Goal: Navigation & Orientation: Understand site structure

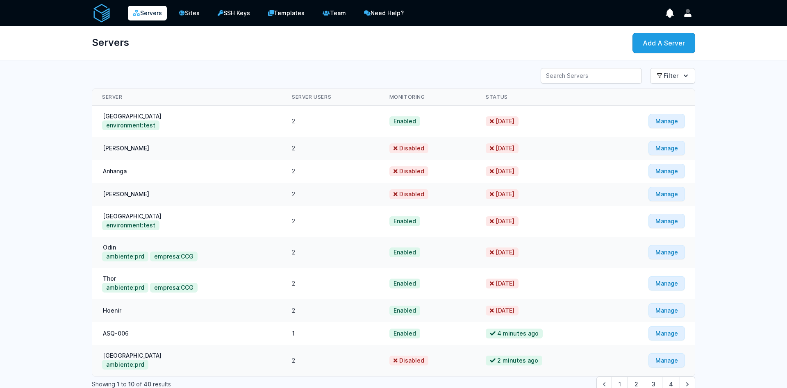
click at [686, 11] on icon "User menu" at bounding box center [687, 13] width 8 height 8
click at [640, 32] on link "Your Profile" at bounding box center [655, 32] width 79 height 15
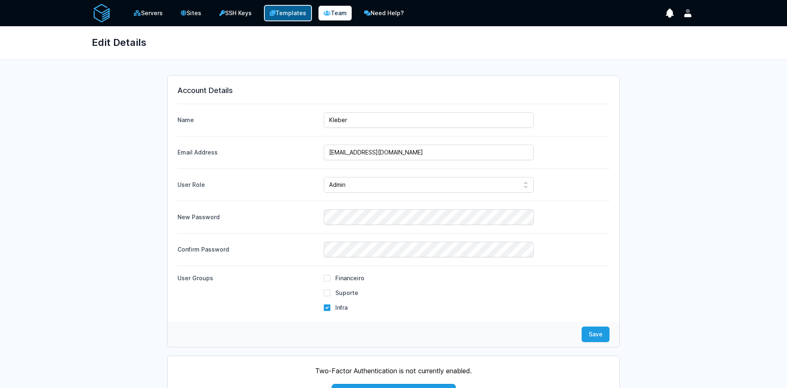
click at [292, 13] on link "Templates" at bounding box center [288, 13] width 48 height 16
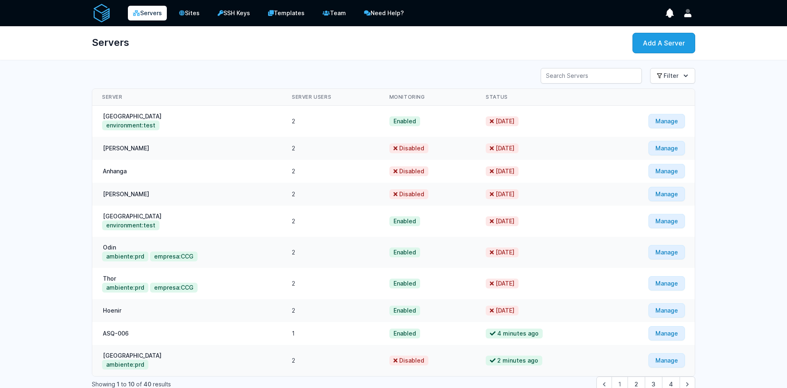
drag, startPoint x: 101, startPoint y: 13, endPoint x: 116, endPoint y: 15, distance: 15.7
click at [101, 14] on img at bounding box center [102, 13] width 20 height 20
click at [186, 13] on link "Sites" at bounding box center [189, 13] width 32 height 16
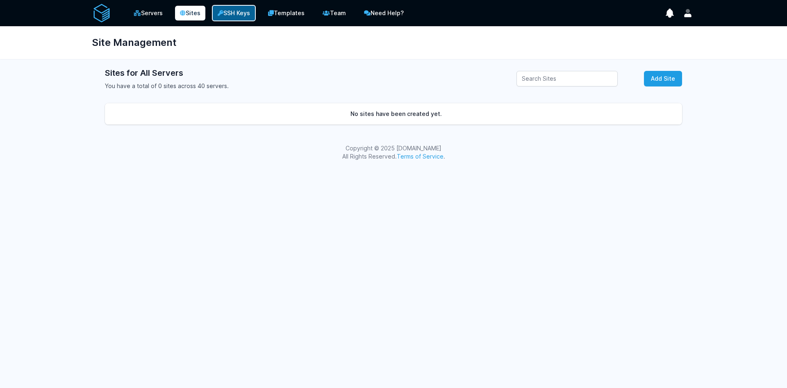
click at [238, 16] on link "SSH Keys" at bounding box center [234, 13] width 44 height 16
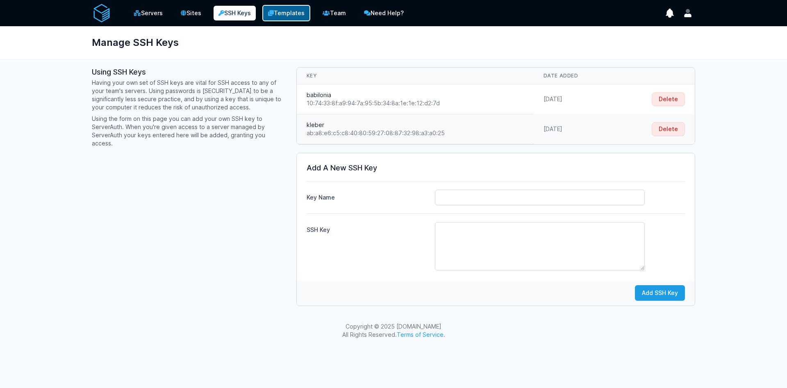
click at [285, 14] on link "Templates" at bounding box center [286, 13] width 48 height 16
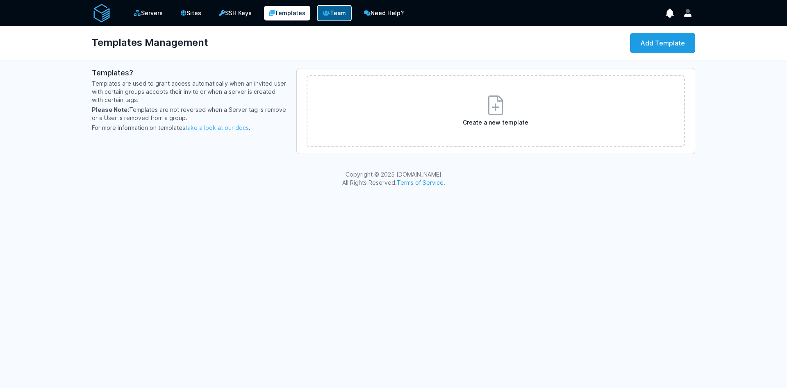
click at [337, 15] on link "Team" at bounding box center [334, 13] width 35 height 16
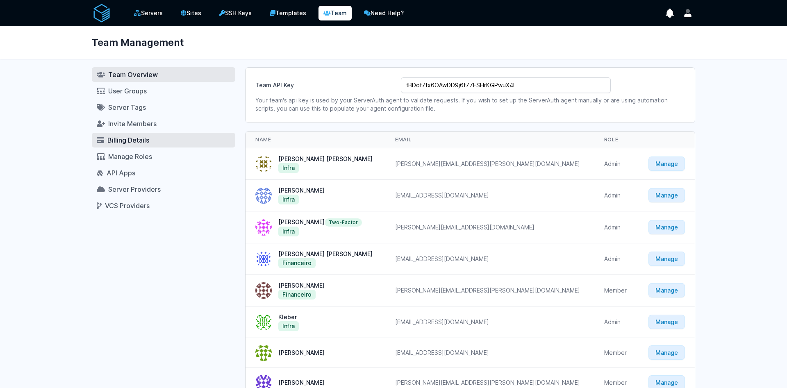
click at [127, 140] on span "Billing Details" at bounding box center [128, 140] width 42 height 8
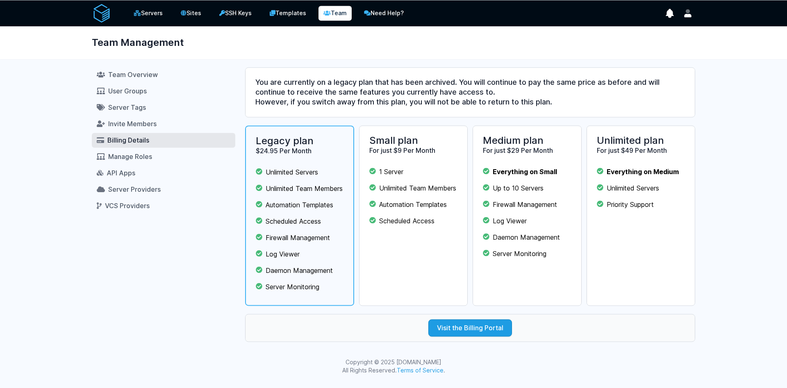
scroll to position [8, 0]
click at [447, 334] on link "Visit the Billing Portal" at bounding box center [470, 327] width 84 height 17
